Goal: Find specific page/section: Find specific page/section

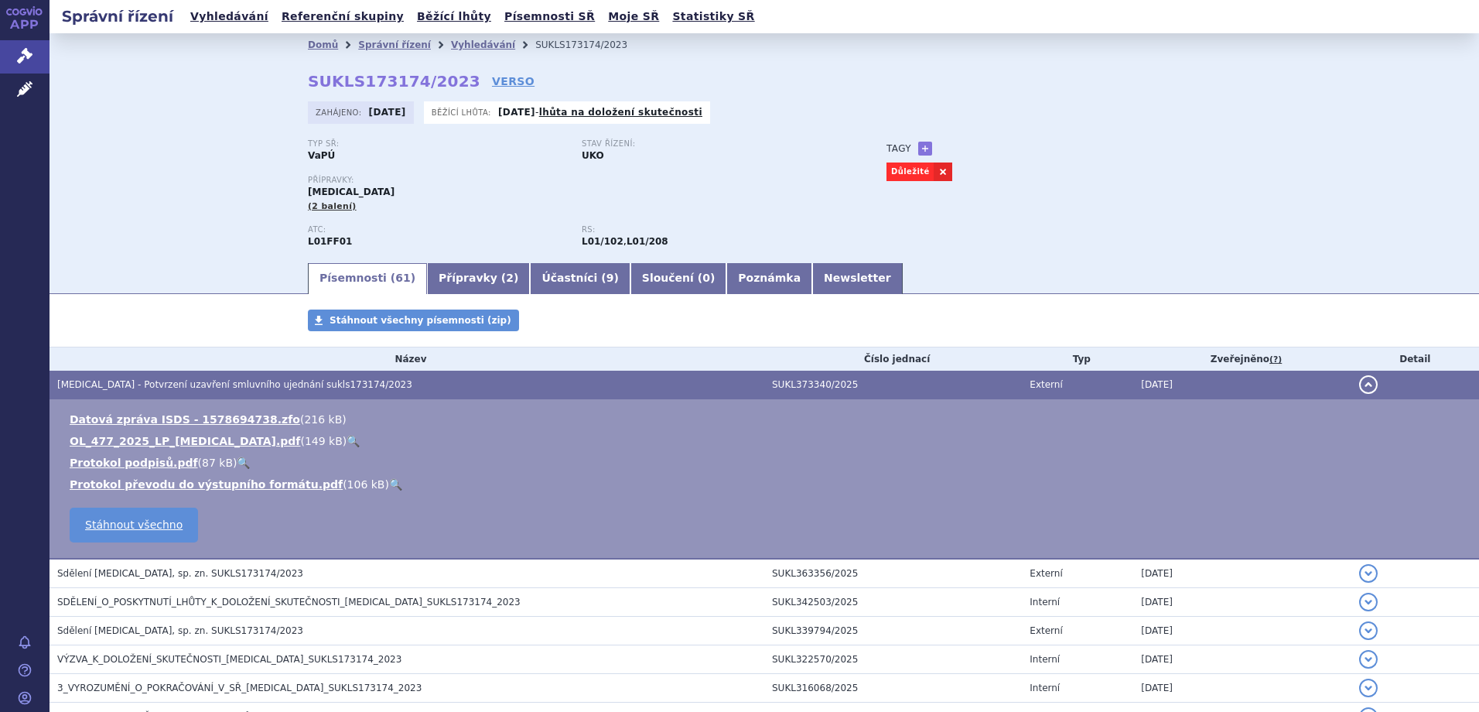
click at [168, 242] on div "Domů Správní řízení Vyhledávání SUKLS173174/2023 SUKLS173174/2023 VERSO [GEOGRA…" at bounding box center [765, 146] width 1430 height 227
click at [231, 15] on link "Vyhledávání" at bounding box center [229, 16] width 87 height 21
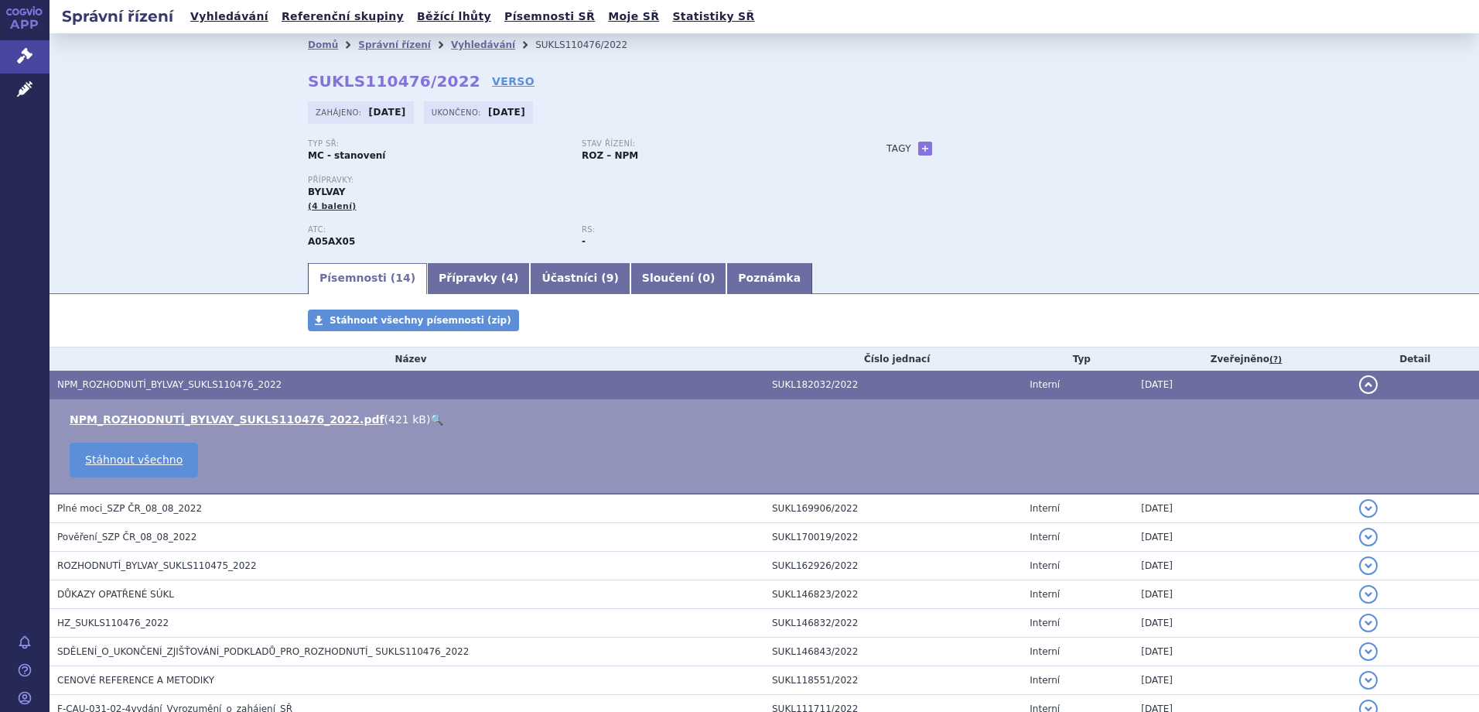
scroll to position [31, 0]
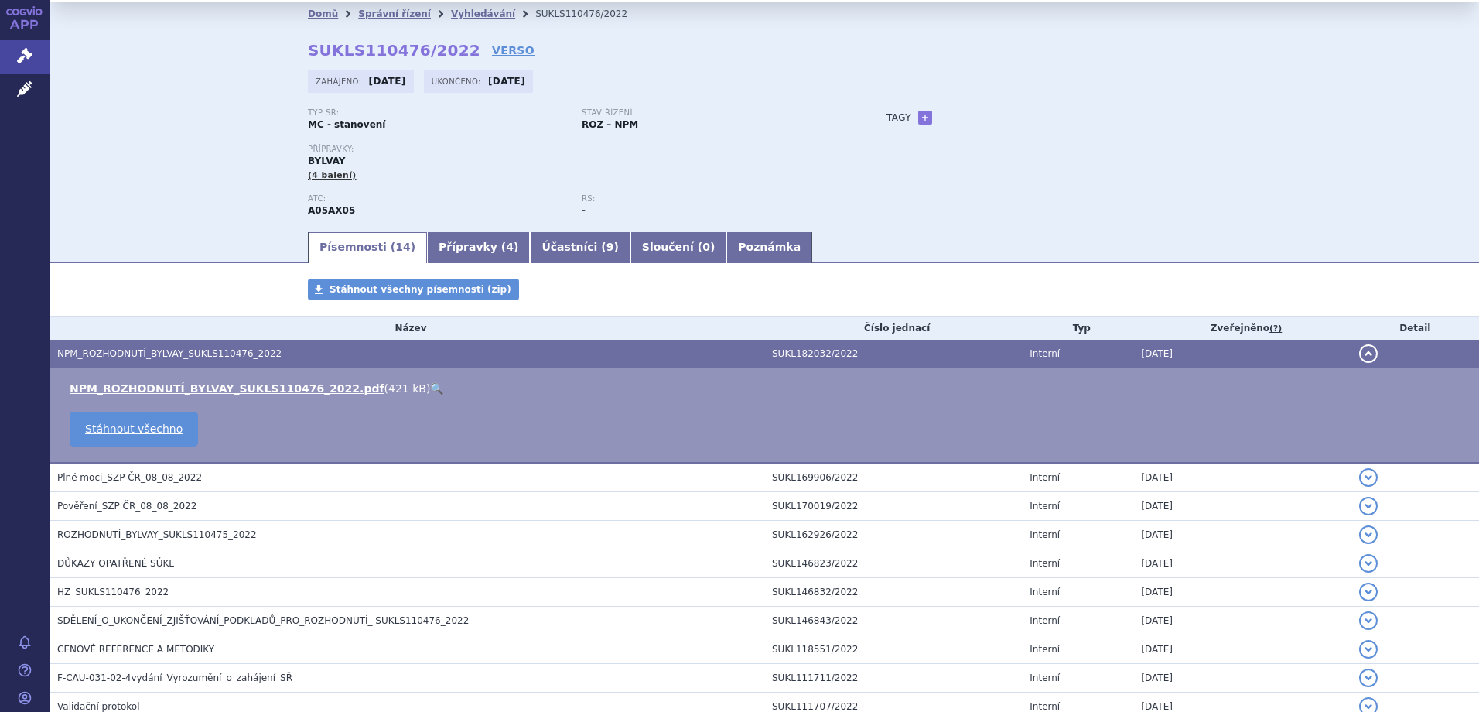
click at [162, 164] on div "Domů Správní řízení Vyhledávání SUKLS110476/2022 SUKLS110476/2022 VERSO Zahájen…" at bounding box center [765, 115] width 1430 height 227
click at [177, 192] on div "Domů Správní řízení Vyhledávání SUKLS110476/2022 SUKLS110476/2022 VERSO Zahájen…" at bounding box center [765, 115] width 1430 height 227
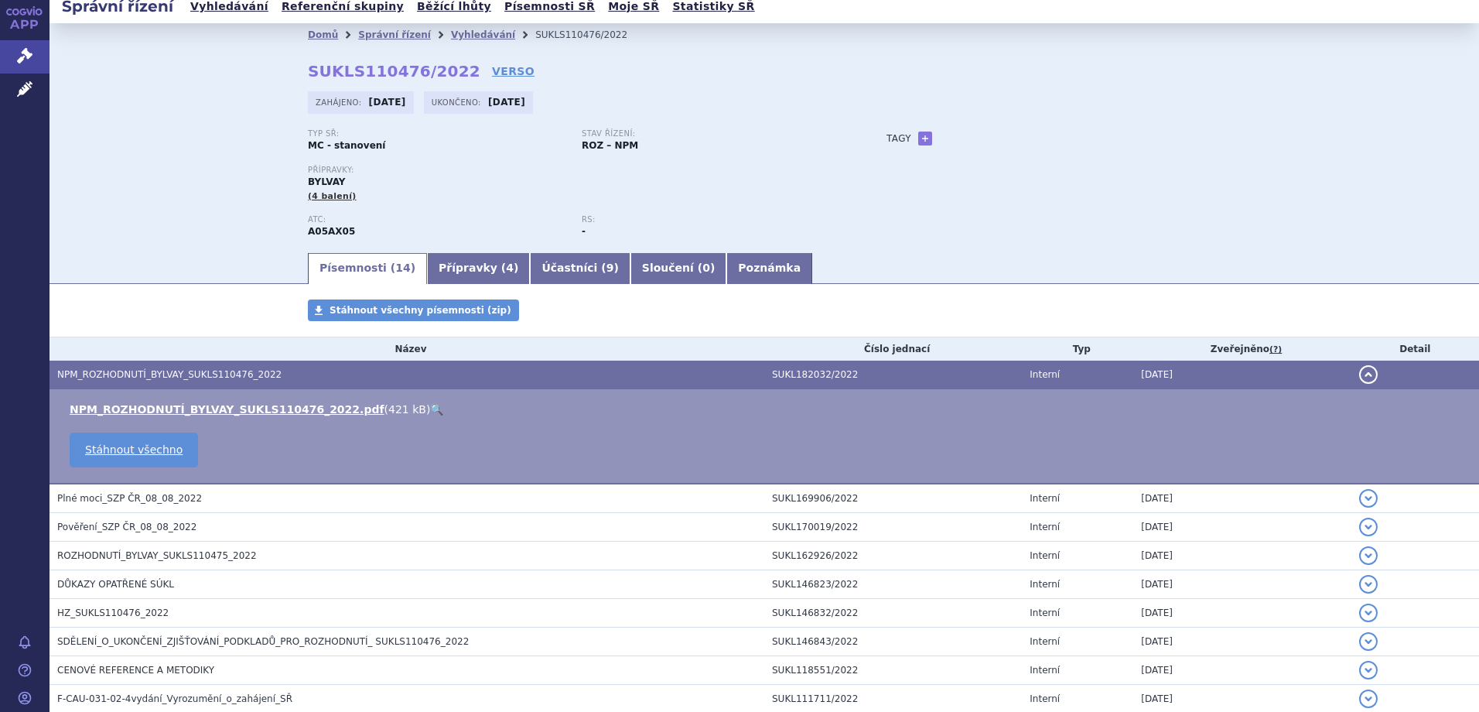
scroll to position [0, 0]
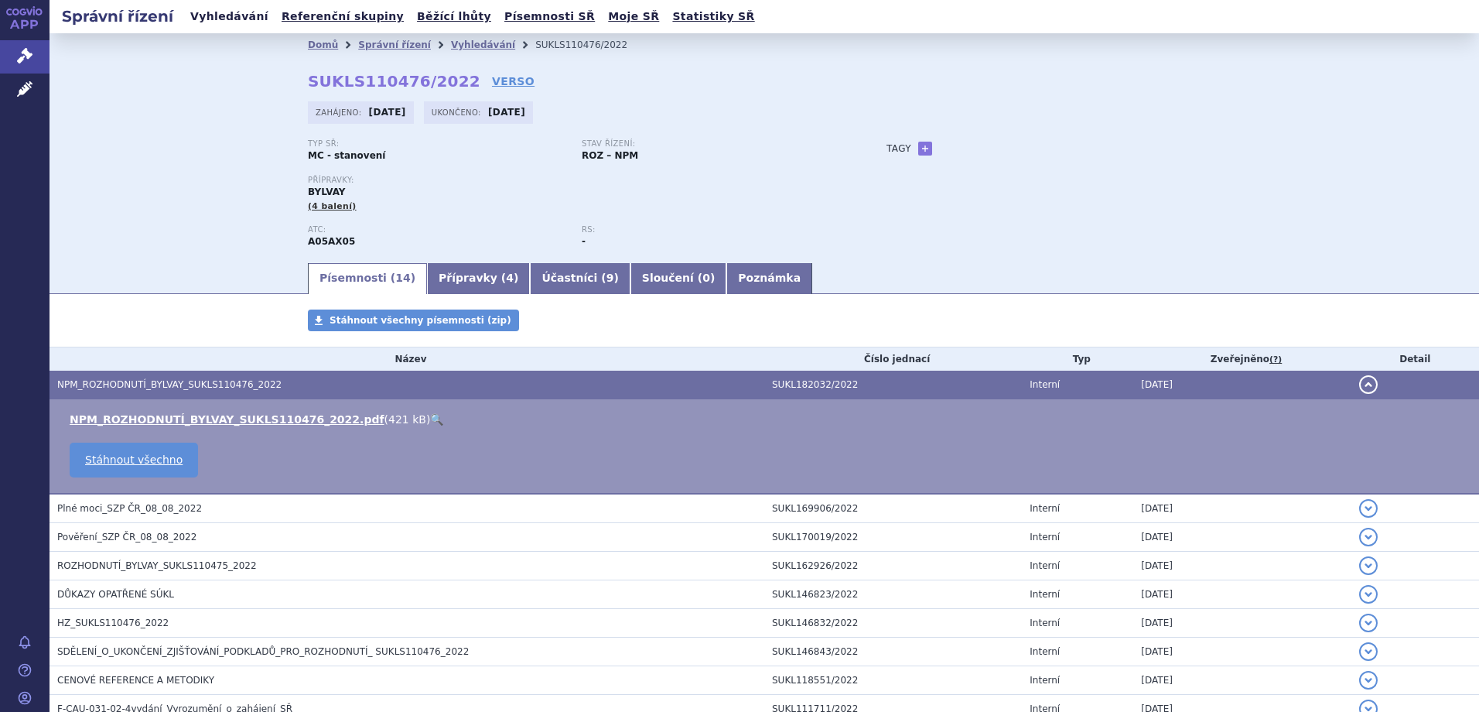
click at [201, 16] on link "Vyhledávání" at bounding box center [229, 16] width 87 height 21
